Goal: Task Accomplishment & Management: Manage account settings

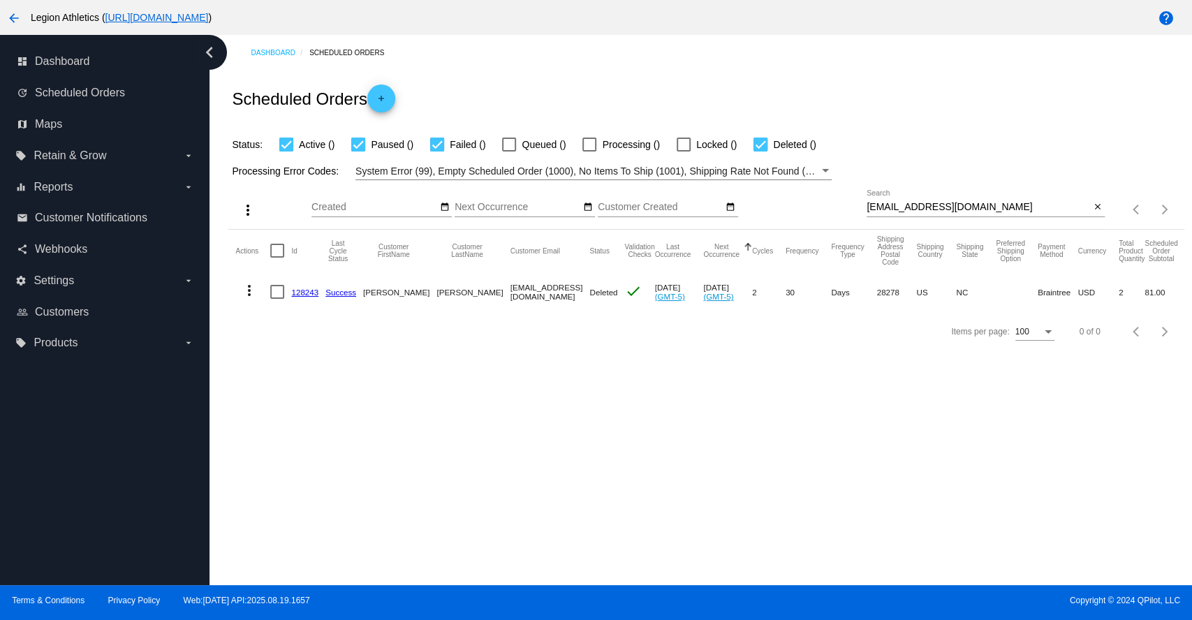
click at [915, 209] on input "[EMAIL_ADDRESS][DOMAIN_NAME]" at bounding box center [977, 207] width 223 height 11
paste input "wjgust"
type input "[EMAIL_ADDRESS][DOMAIN_NAME]"
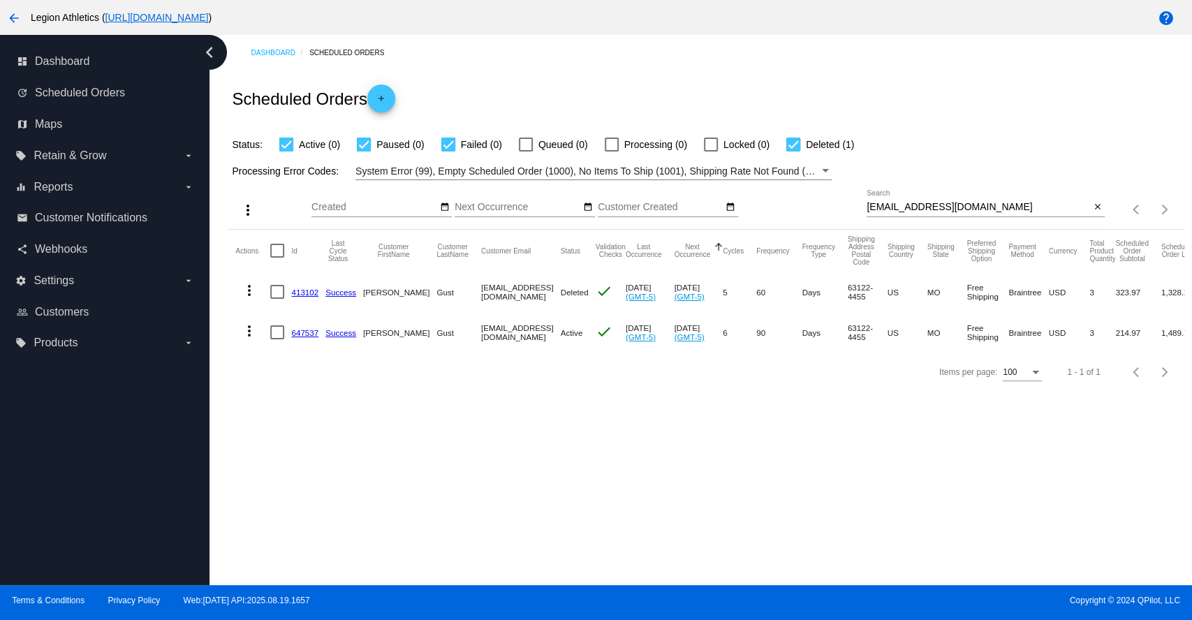
click at [300, 334] on link "647537" at bounding box center [304, 332] width 27 height 9
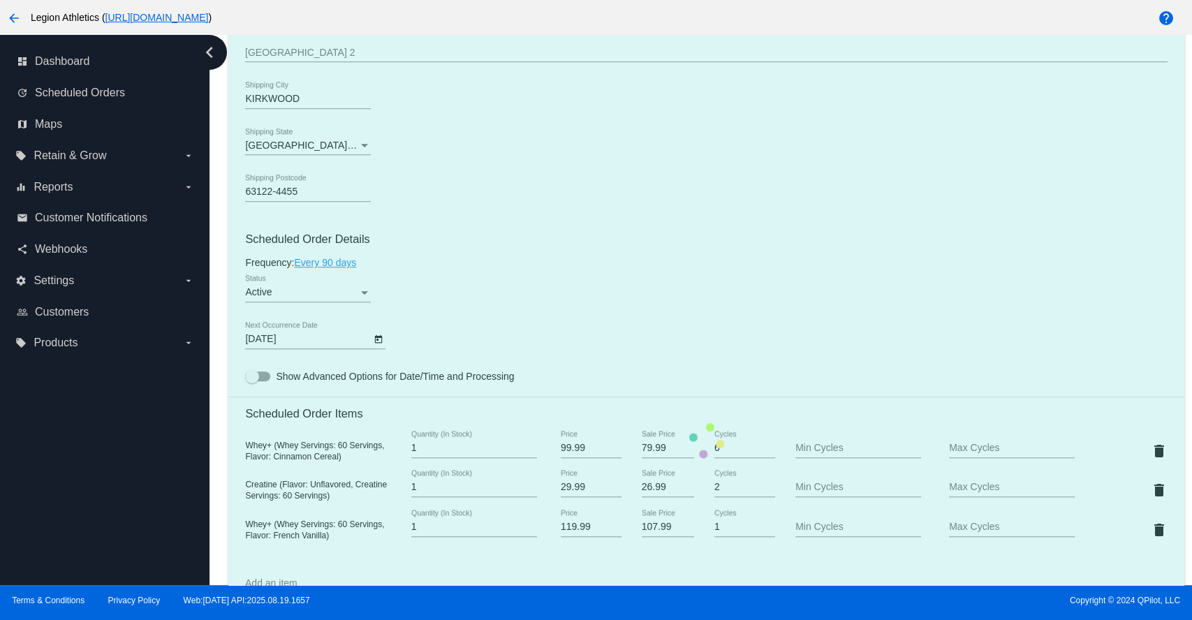
scroll to position [776, 0]
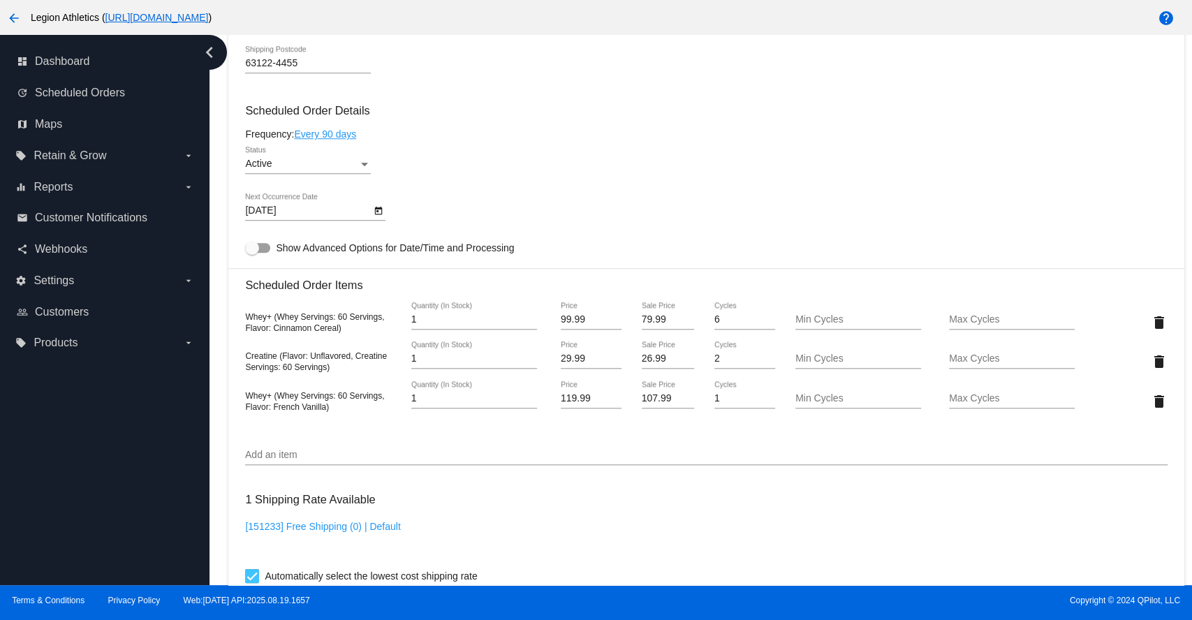
click at [317, 410] on span "Whey+ (Whey Servings: 60 Servings, Flavor: French Vanilla)" at bounding box center [314, 401] width 139 height 21
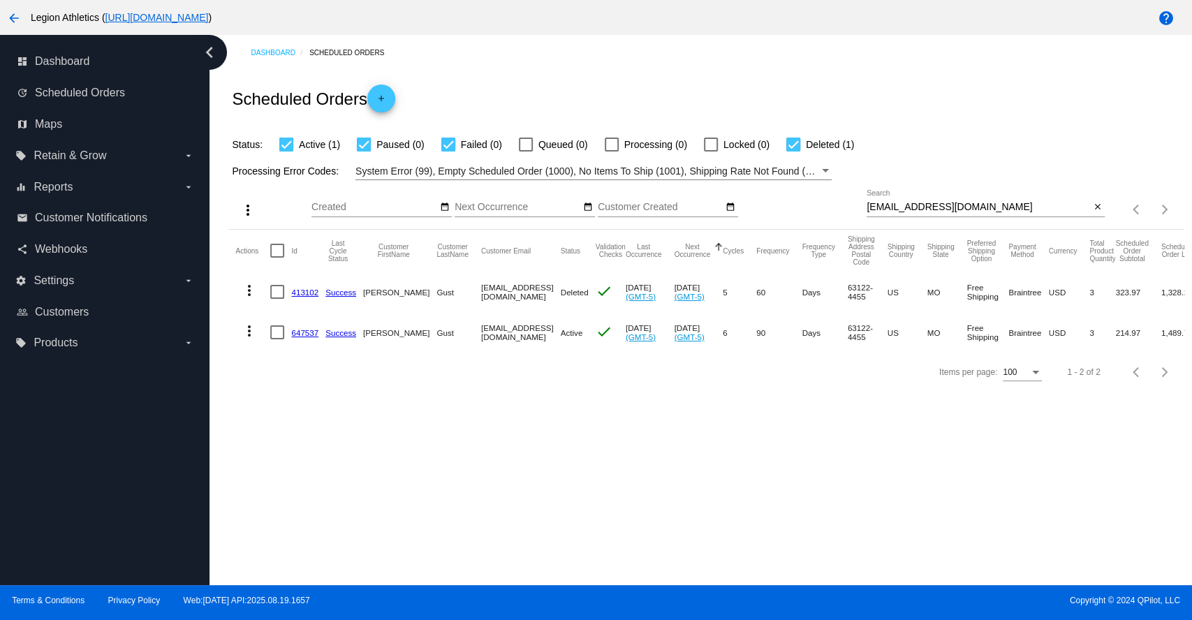
click at [265, 438] on div "Dashboard Scheduled Orders Scheduled Orders add Status: Active (1) Paused (0) F…" at bounding box center [700, 310] width 982 height 550
click at [61, 279] on span "Settings" at bounding box center [54, 280] width 40 height 13
click at [0, 0] on input "settings Settings arrow_drop_down" at bounding box center [0, 0] width 0 height 0
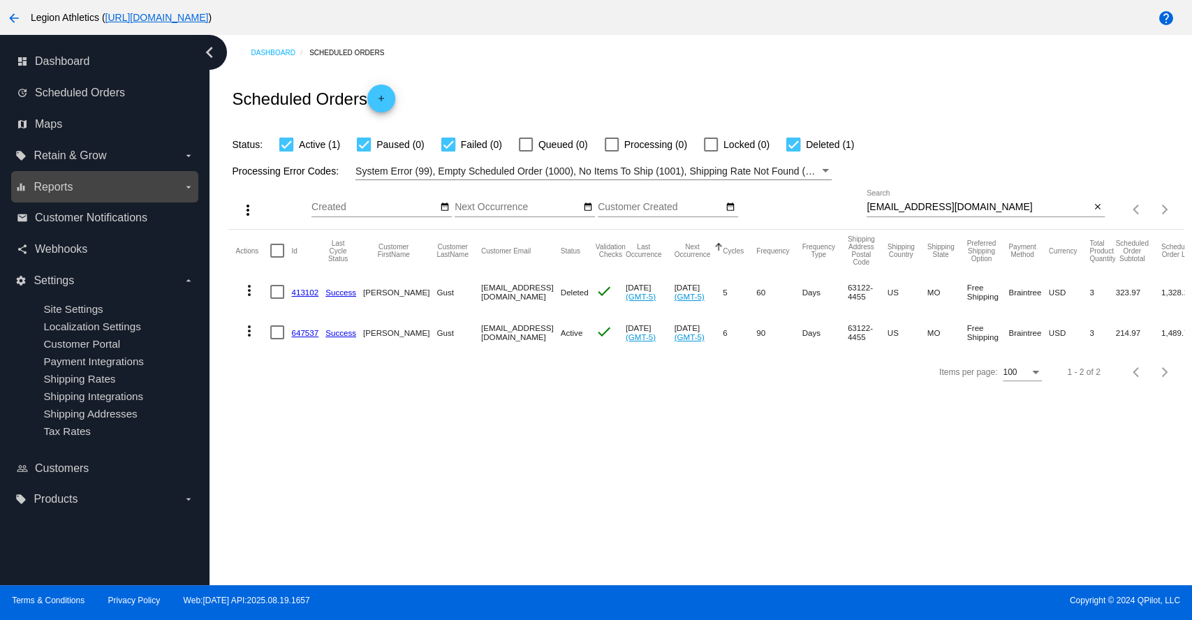
click at [68, 181] on span "Reports" at bounding box center [53, 187] width 39 height 13
click at [0, 0] on input "equalizer Reports arrow_drop_down" at bounding box center [0, 0] width 0 height 0
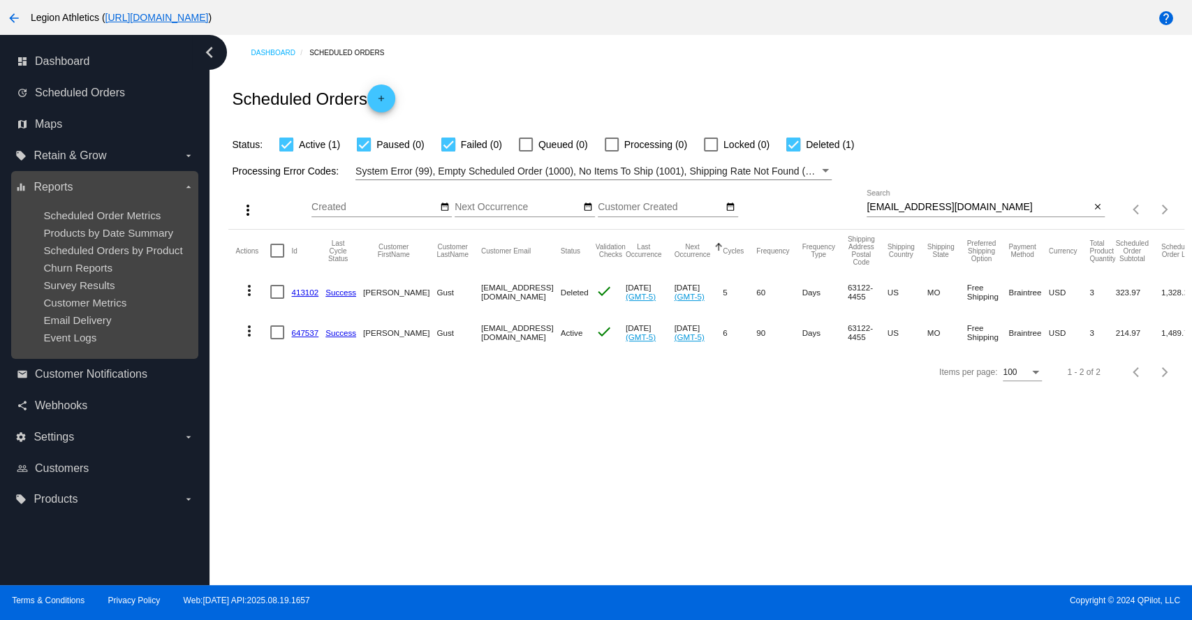
click at [105, 185] on label "equalizer Reports arrow_drop_down" at bounding box center [104, 187] width 178 height 22
click at [0, 0] on input "equalizer Reports arrow_drop_down" at bounding box center [0, 0] width 0 height 0
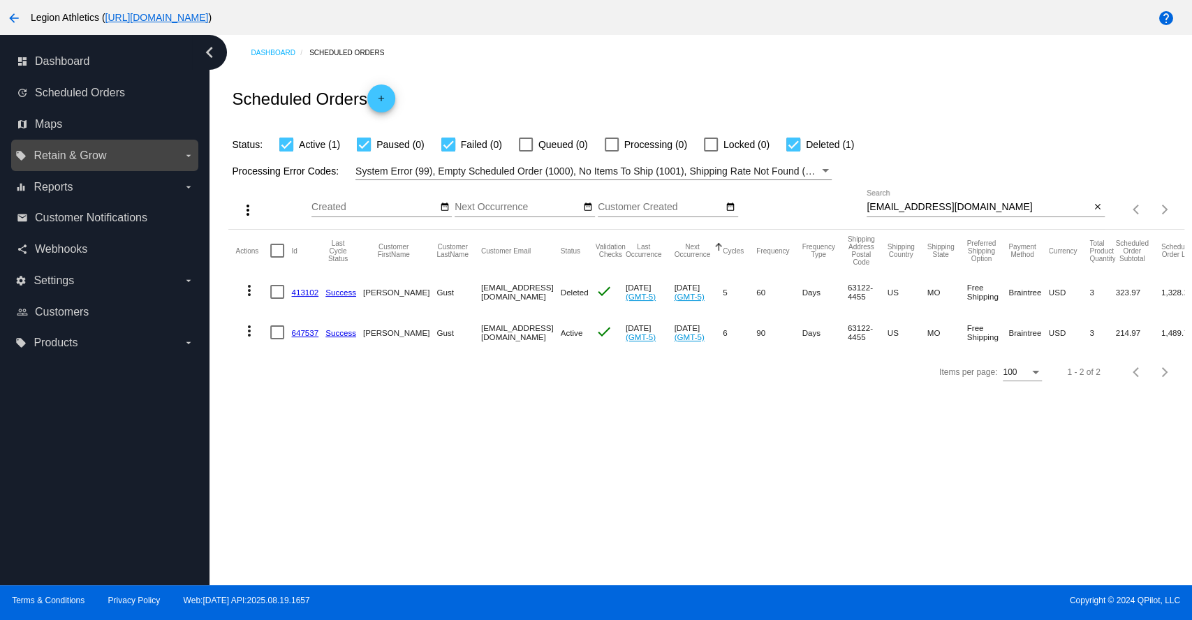
click at [113, 158] on label "local_offer Retain & Grow arrow_drop_down" at bounding box center [104, 156] width 178 height 22
click at [0, 0] on input "local_offer Retain & Grow arrow_drop_down" at bounding box center [0, 0] width 0 height 0
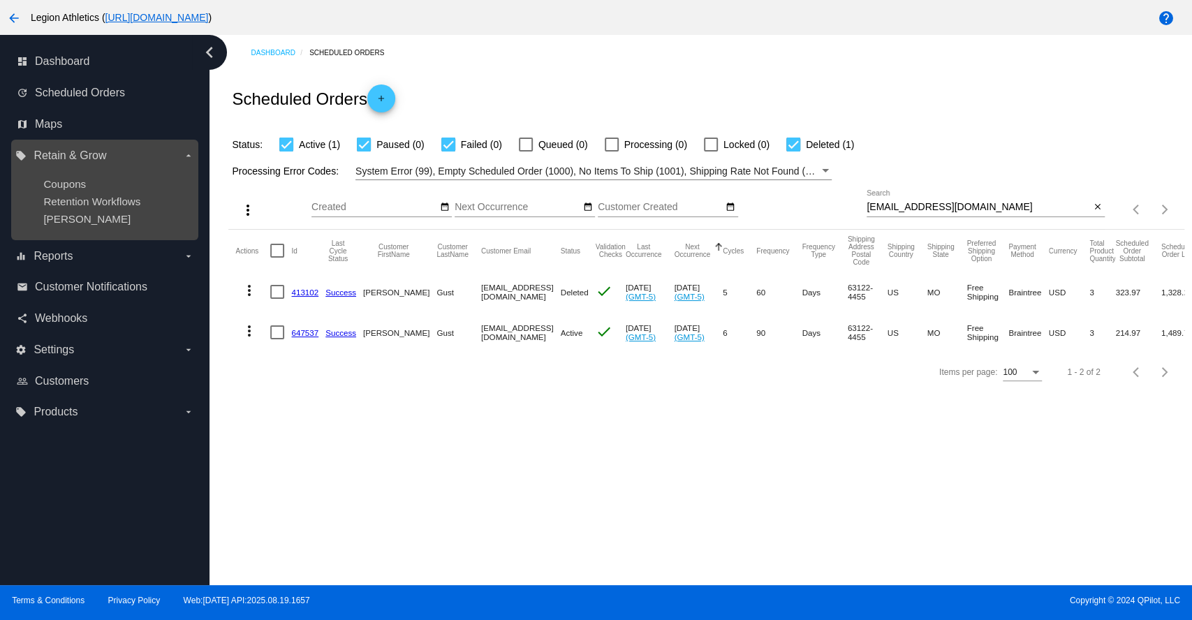
click at [87, 186] on div "Coupons" at bounding box center [115, 184] width 145 height 12
click at [71, 182] on span "Coupons" at bounding box center [64, 184] width 43 height 12
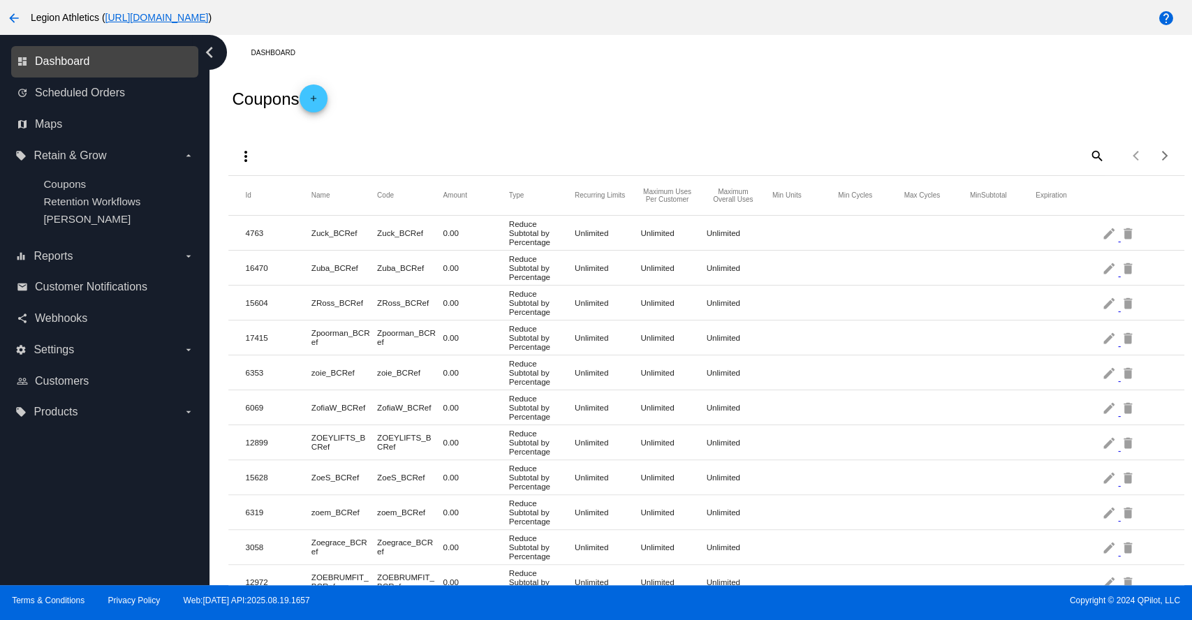
click at [80, 60] on span "Dashboard" at bounding box center [62, 61] width 54 height 13
